Goal: Find specific page/section: Find specific page/section

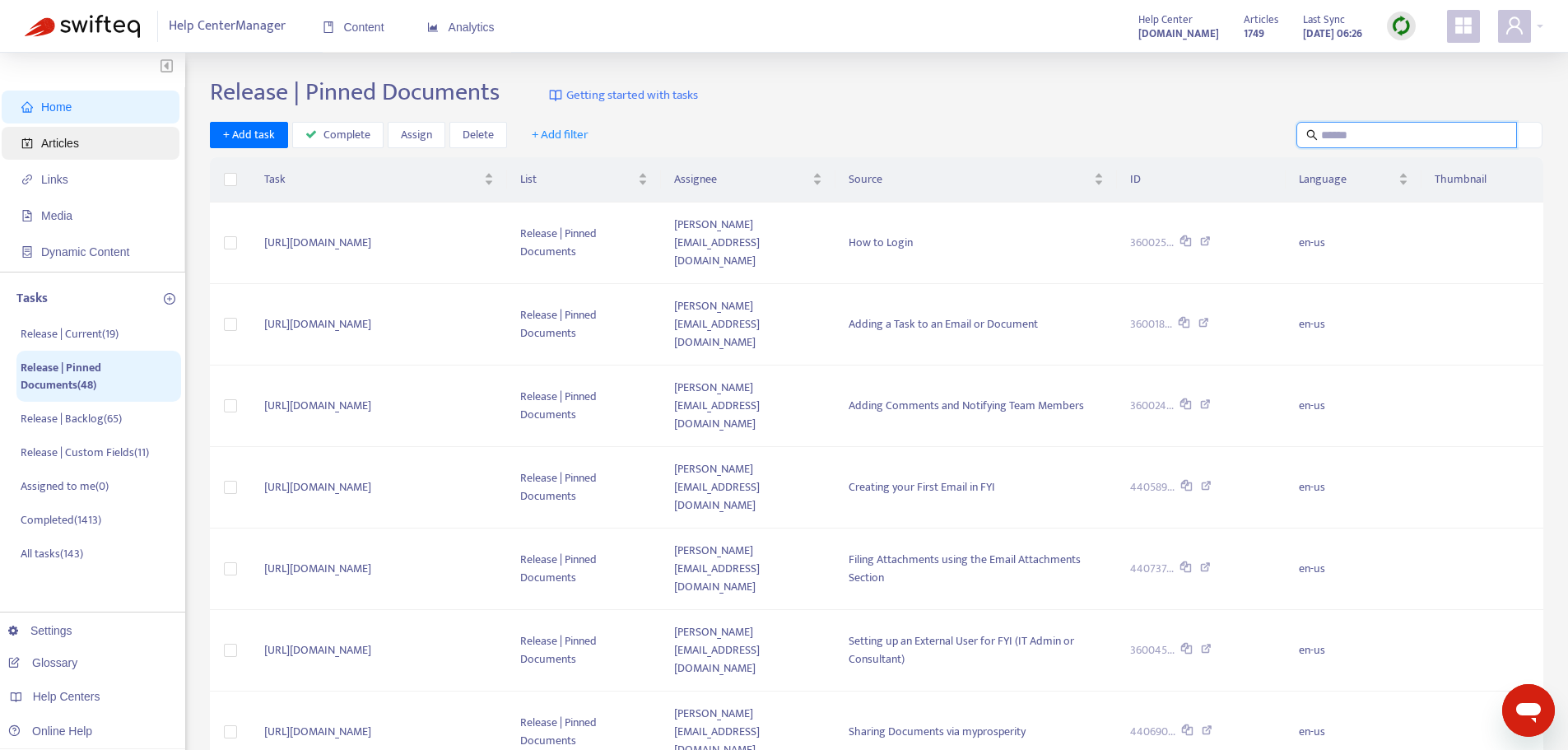
click at [73, 157] on span "Articles" at bounding box center [94, 143] width 145 height 33
